Goal: Task Accomplishment & Management: Manage account settings

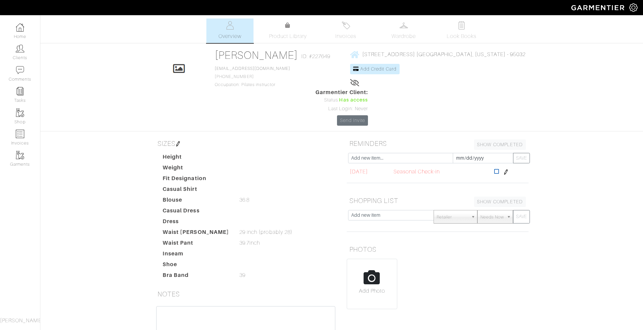
click at [499, 169] on icon at bounding box center [496, 171] width 5 height 5
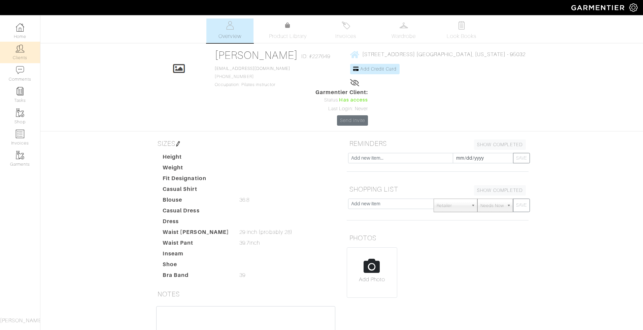
click at [22, 50] on img at bounding box center [20, 48] width 8 height 8
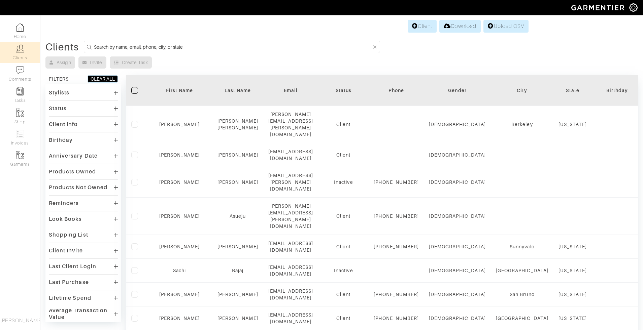
click at [206, 45] on input at bounding box center [233, 47] width 278 height 8
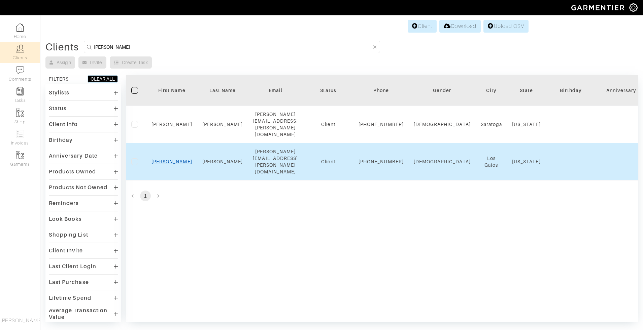
click at [173, 159] on link "[PERSON_NAME]" at bounding box center [171, 161] width 41 height 5
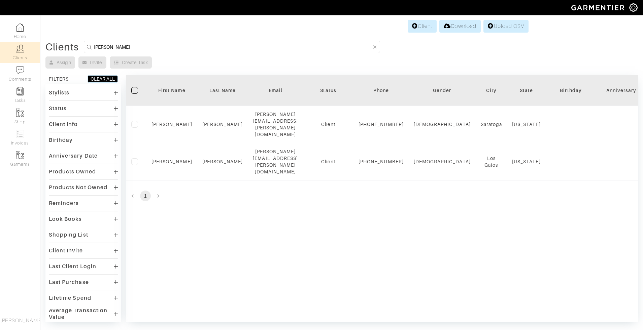
click at [162, 47] on input "[PERSON_NAME]" at bounding box center [233, 47] width 278 height 8
drag, startPoint x: 162, startPoint y: 47, endPoint x: 93, endPoint y: 43, distance: 69.7
click at [93, 43] on form "[PERSON_NAME]" at bounding box center [232, 47] width 296 height 12
type input "[PERSON_NAME]"
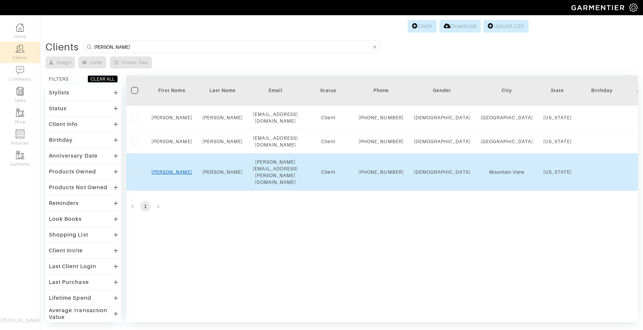
click at [175, 175] on link "[PERSON_NAME]" at bounding box center [171, 172] width 41 height 5
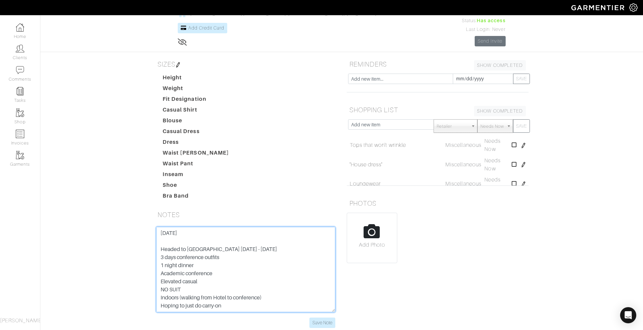
click at [157, 227] on textarea "[DATE] Headed to [GEOGRAPHIC_DATA] [DATE] - [DATE] 3 days conference outfits 1 …" at bounding box center [245, 269] width 179 height 85
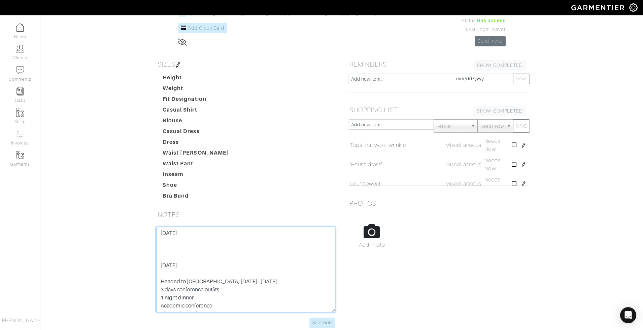
paste textarea "[PERSON_NAME] culottes - these finally arrived after a shipping delay. I really…"
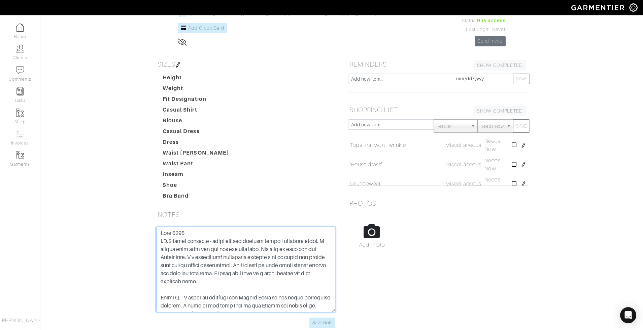
scroll to position [59, 0]
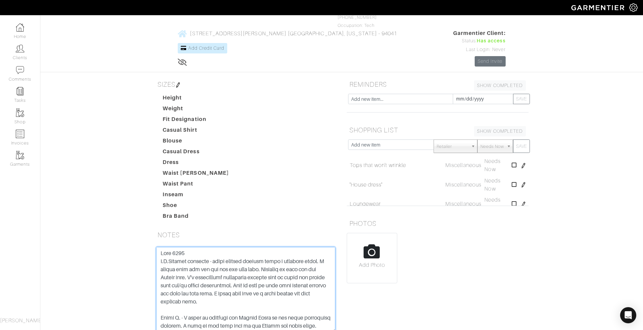
drag, startPoint x: 209, startPoint y: 223, endPoint x: 326, endPoint y: 257, distance: 121.5
click at [326, 257] on textarea "[DATE] Headed to [GEOGRAPHIC_DATA] [DATE] - [DATE] 3 days conference outfits 1 …" at bounding box center [245, 289] width 179 height 85
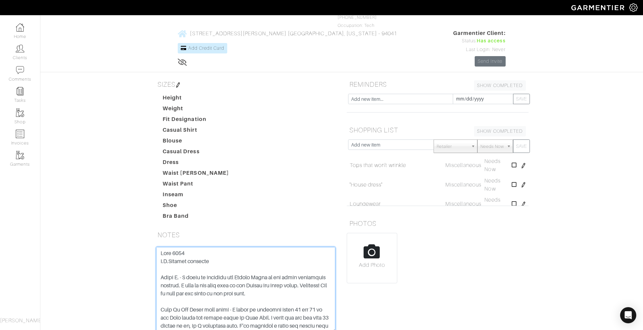
click at [160, 247] on textarea "[DATE] Headed to [GEOGRAPHIC_DATA] [DATE] - [DATE] 3 days conference outfits 1 …" at bounding box center [245, 289] width 179 height 85
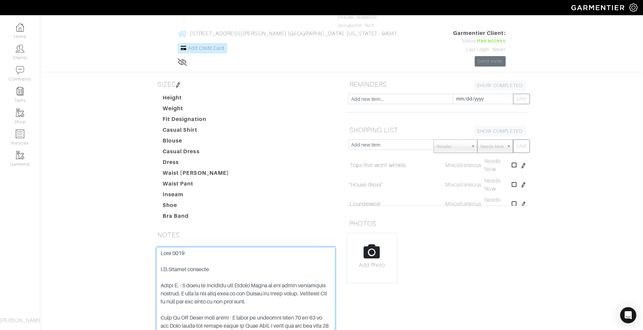
drag, startPoint x: 177, startPoint y: 247, endPoint x: 271, endPoint y: 262, distance: 95.1
click at [271, 262] on textarea "[DATE] Headed to [GEOGRAPHIC_DATA] [DATE] - [DATE] 3 days conference outfits 1 …" at bounding box center [245, 289] width 179 height 85
click at [295, 263] on textarea "08.19.25 Headed to Berlin September 28 - October 2nd 3 days conference outfits …" at bounding box center [245, 289] width 179 height 85
drag, startPoint x: 180, startPoint y: 249, endPoint x: 242, endPoint y: 251, distance: 61.6
click at [242, 251] on textarea "08.19.25 Headed to Berlin September 28 - October 2nd 3 days conference outfits …" at bounding box center [245, 289] width 179 height 85
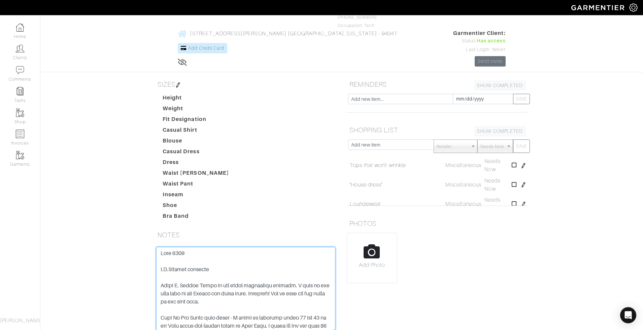
drag, startPoint x: 244, startPoint y: 248, endPoint x: 252, endPoint y: 250, distance: 8.6
click at [252, 250] on textarea "08.19.25 Headed to Berlin September 28 - October 2nd 3 days conference outfits …" at bounding box center [245, 289] width 179 height 85
drag, startPoint x: 287, startPoint y: 247, endPoint x: 305, endPoint y: 259, distance: 21.1
click at [305, 259] on textarea "08.19.25 Headed to Berlin September 28 - October 2nd 3 days conference outfits …" at bounding box center [245, 289] width 179 height 85
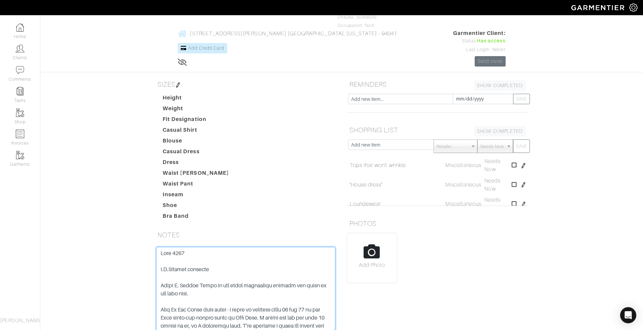
drag, startPoint x: 288, startPoint y: 245, endPoint x: 294, endPoint y: 256, distance: 12.2
click at [294, 256] on textarea "08.19.25 Headed to Berlin September 28 - October 2nd 3 days conference outfits …" at bounding box center [245, 289] width 179 height 85
click at [161, 249] on textarea "08.19.25 Headed to Berlin September 28 - October 2nd 3 days conference outfits …" at bounding box center [245, 289] width 179 height 85
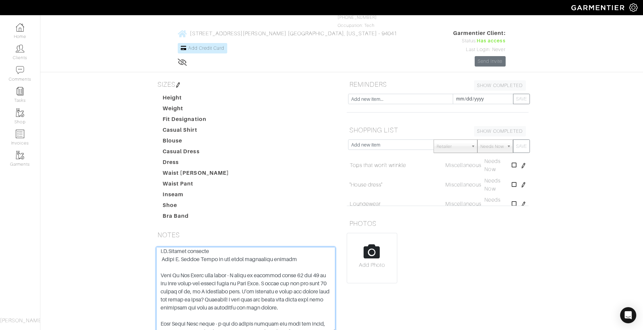
scroll to position [19, 0]
drag, startPoint x: 235, startPoint y: 237, endPoint x: 299, endPoint y: 270, distance: 71.2
click at [299, 270] on textarea "08.19.25 Headed to Berlin September 28 - October 2nd 3 days conference outfits …" at bounding box center [245, 289] width 179 height 85
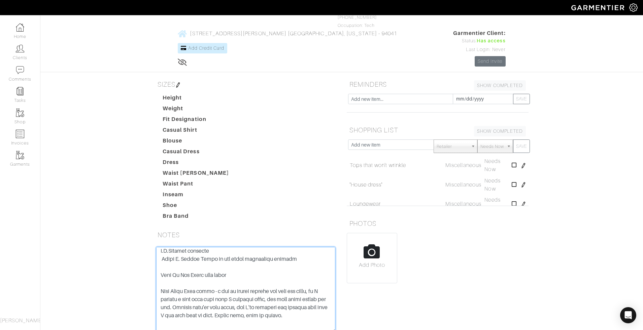
click at [161, 247] on textarea "08.19.25 Headed to Berlin September 28 - October 2nd 3 days conference outfits …" at bounding box center [245, 289] width 179 height 85
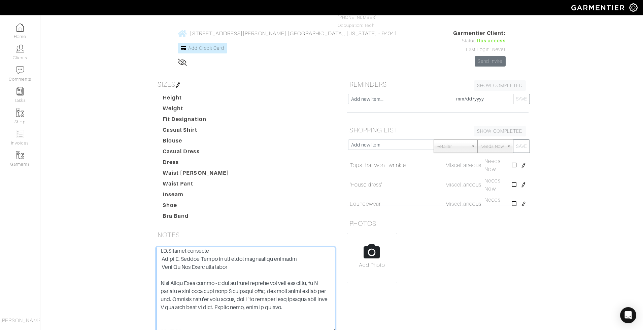
drag, startPoint x: 213, startPoint y: 246, endPoint x: 313, endPoint y: 267, distance: 102.1
click at [313, 267] on textarea "08.19.25 Headed to Berlin September 28 - October 2nd 3 days conference outfits …" at bounding box center [245, 289] width 179 height 85
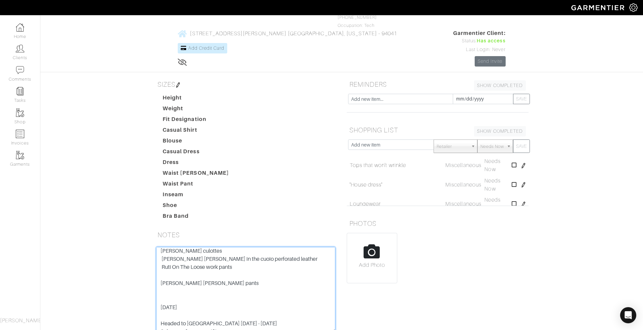
click at [162, 247] on textarea "08.19.25 Headed to Berlin September 28 - October 2nd 3 days conference outfits …" at bounding box center [245, 289] width 179 height 85
paste textarea "Freda Salvador Eda sneakers"
paste textarea "Extreme Cashmere dress"
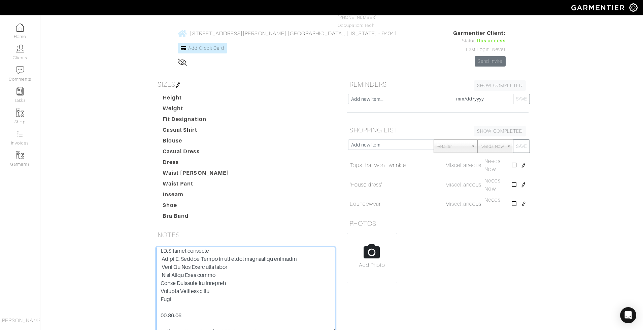
paste textarea "The Modern"
click at [203, 262] on textarea "08.19.25 Headed to Berlin September 28 - October 2nd 3 days conference outfits …" at bounding box center [245, 289] width 179 height 85
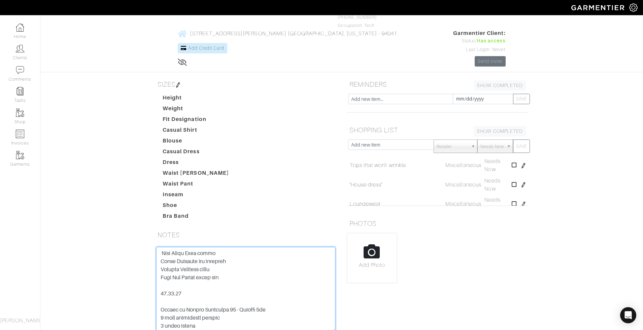
click at [174, 247] on textarea "08.19.25 Headed to Berlin September 28 - October 2nd 3 days conference outfits …" at bounding box center [245, 289] width 179 height 85
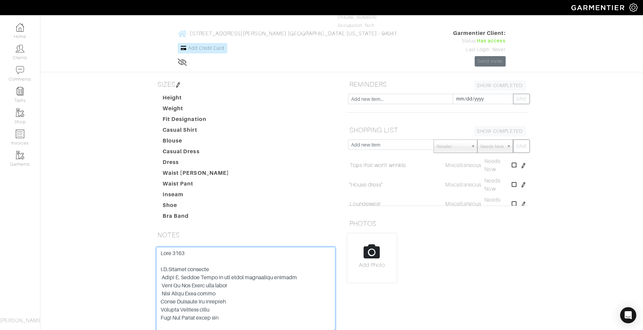
click at [188, 247] on textarea "08.19.25 Headed to Berlin September 28 - October 2nd 3 days conference outfits …" at bounding box center [245, 289] width 179 height 85
type textarea "Sept 2025 Purchased: M.M.Lafleur culottes Clare V. Grande Fanny in the cuoio pe…"
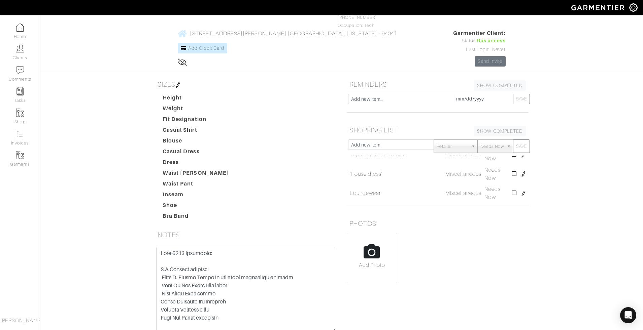
scroll to position [16, 0]
click at [514, 166] on icon at bounding box center [513, 168] width 5 height 5
click at [514, 163] on icon at bounding box center [513, 165] width 5 height 5
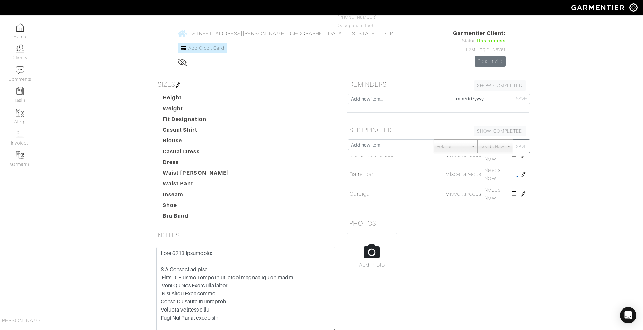
click at [512, 172] on icon at bounding box center [513, 174] width 5 height 5
click at [513, 169] on icon at bounding box center [513, 171] width 5 height 5
click at [516, 167] on icon at bounding box center [513, 169] width 5 height 5
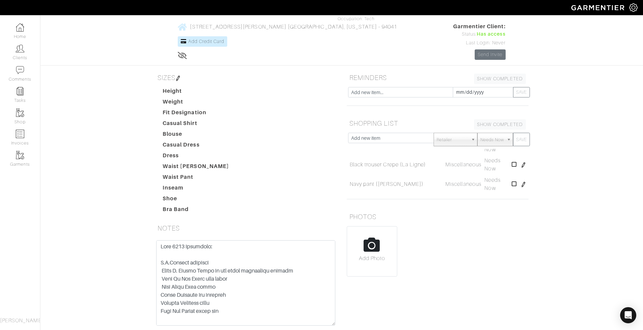
scroll to position [67, 0]
click at [513, 181] on icon at bounding box center [513, 183] width 5 height 5
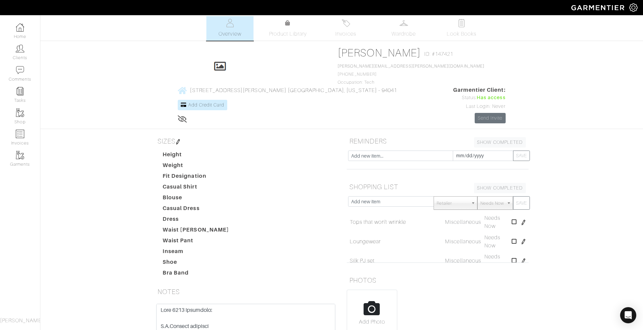
scroll to position [0, 0]
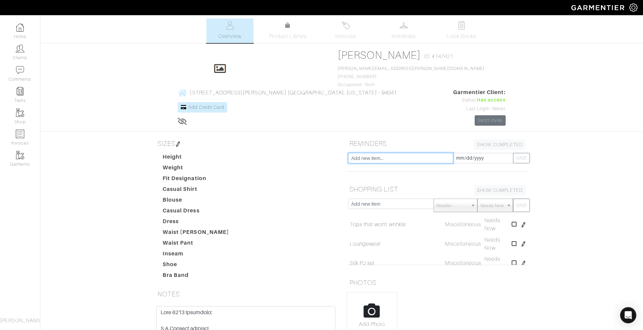
click at [409, 153] on input "text" at bounding box center [400, 158] width 105 height 10
click at [368, 199] on input "text" at bounding box center [391, 204] width 86 height 10
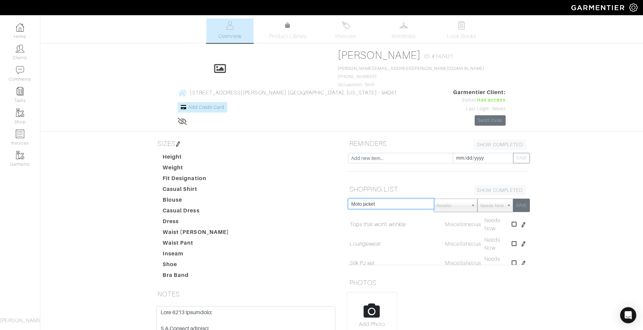
type input "Moto jacket"
click at [520, 199] on button "SAVE" at bounding box center [521, 205] width 17 height 13
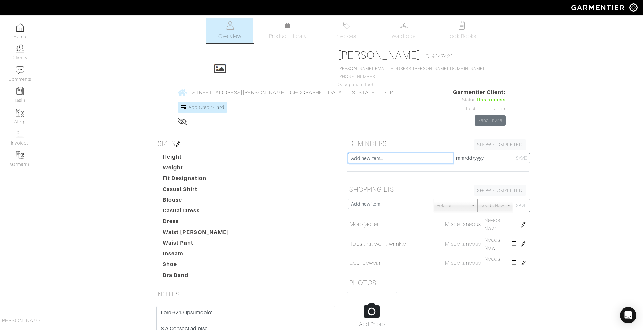
click at [378, 153] on input "text" at bounding box center [400, 158] width 105 height 10
type input "Seasonal Check-in"
click at [465, 153] on input "[DATE]" at bounding box center [482, 158] width 61 height 10
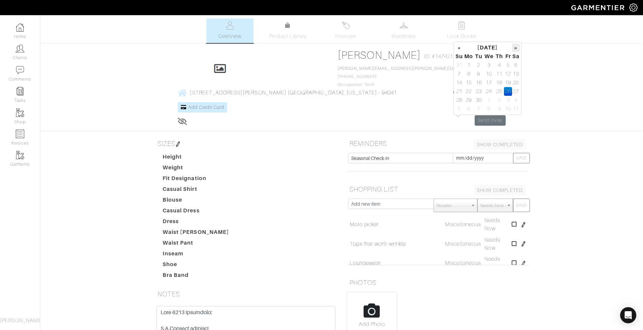
click at [515, 48] on th "»" at bounding box center [516, 47] width 8 height 9
click at [508, 85] on td "19" at bounding box center [508, 82] width 8 height 9
click at [515, 47] on th "»" at bounding box center [516, 47] width 8 height 9
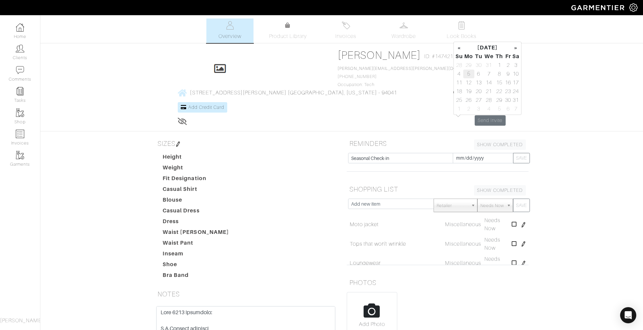
click at [469, 75] on td "5" at bounding box center [468, 74] width 11 height 9
type input "2026-01-05"
click at [520, 153] on button "SAVE" at bounding box center [521, 158] width 17 height 10
type input "[DATE]"
